Goal: Feedback & Contribution: Contribute content

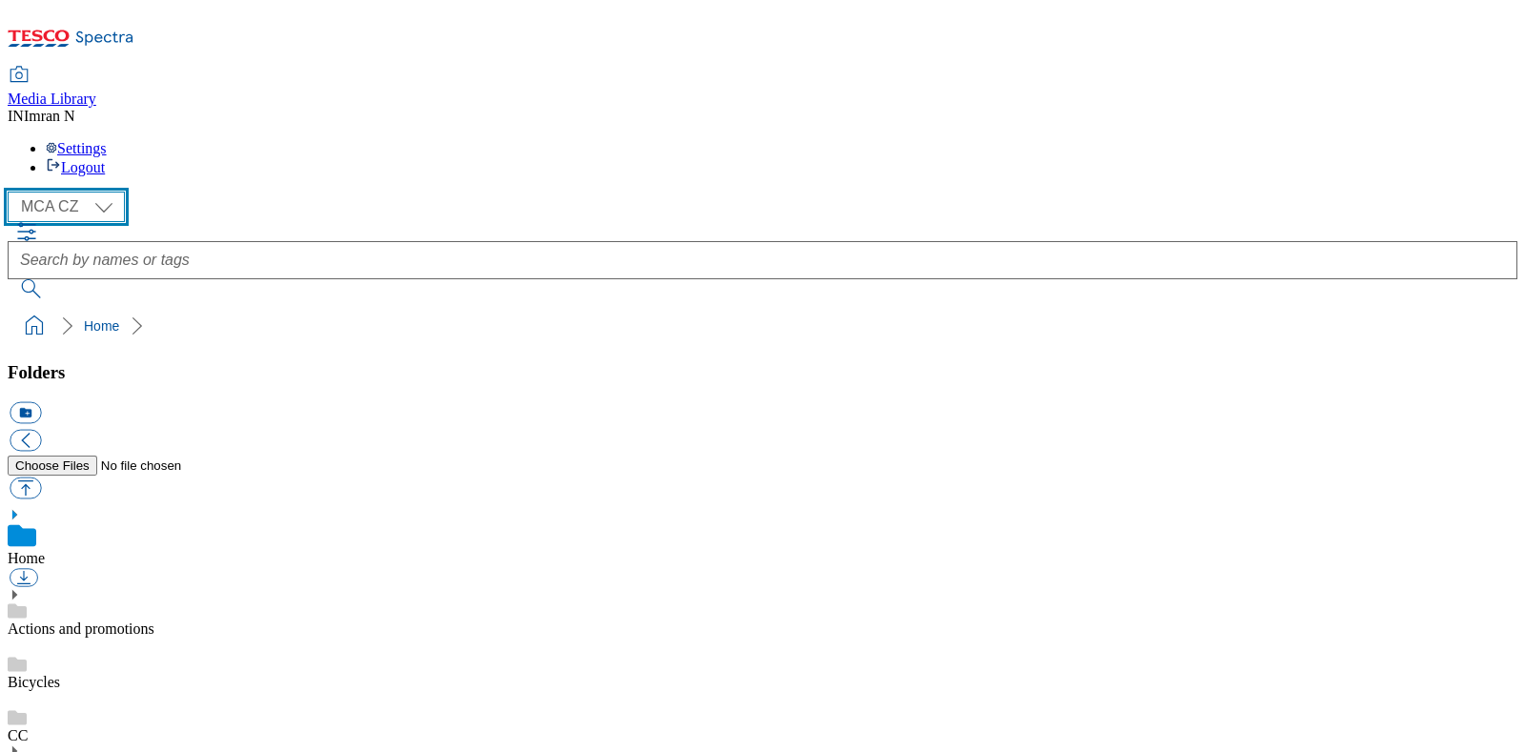
click at [112, 192] on select "MCA CZ MCA HU MCA MY MCA SK MCA TH MCA UK" at bounding box center [66, 207] width 117 height 30
select select "flare-mca-sk"
click at [12, 192] on select "MCA CZ MCA HU MCA MY MCA SK MCA TH MCA UK" at bounding box center [66, 207] width 117 height 30
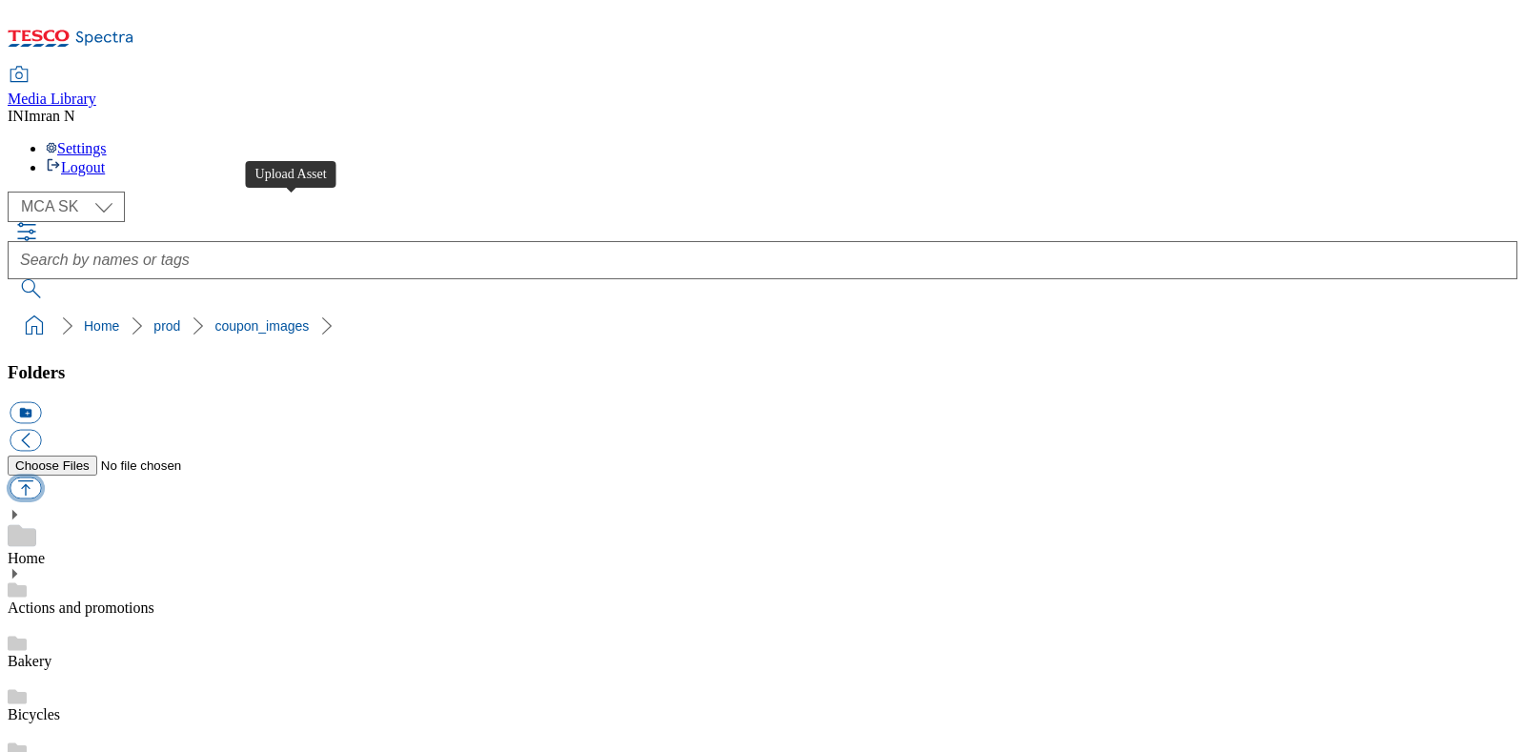
click at [41, 478] on button "button" at bounding box center [25, 489] width 31 height 22
type input "C:\fakepath\A89_1101_F.png"
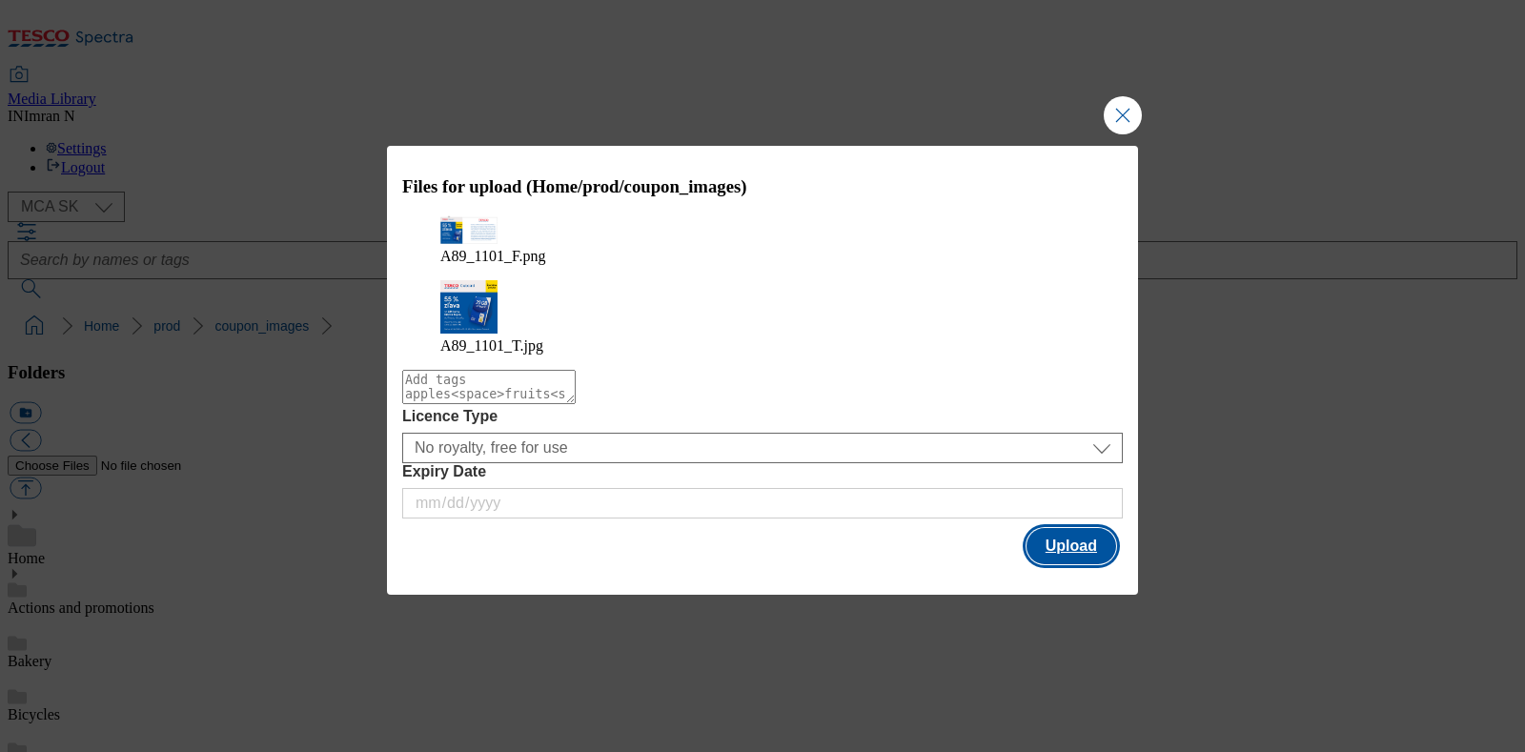
click at [1078, 528] on button "Upload" at bounding box center [1071, 546] width 90 height 36
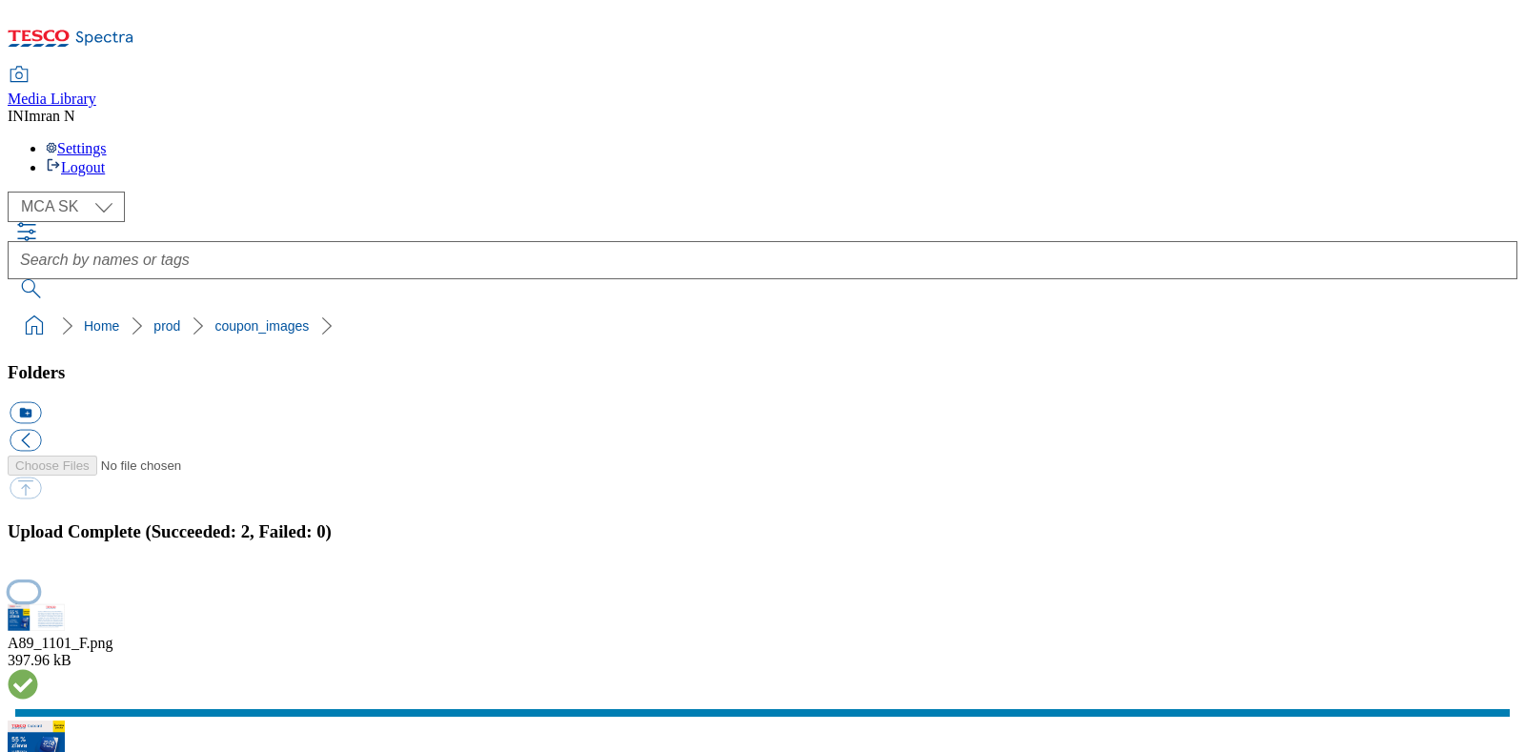
click at [38, 582] on button "button" at bounding box center [24, 591] width 29 height 18
